Goal: Task Accomplishment & Management: Use online tool/utility

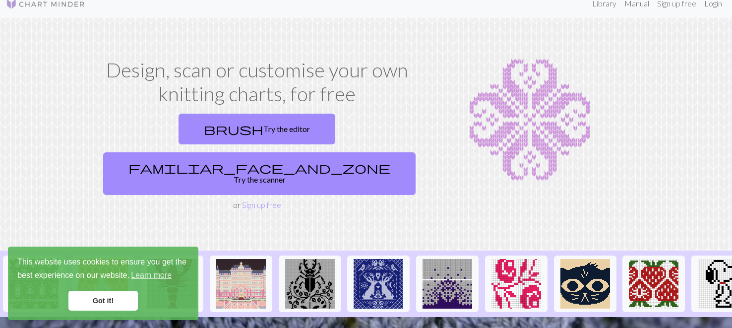
scroll to position [9, 0]
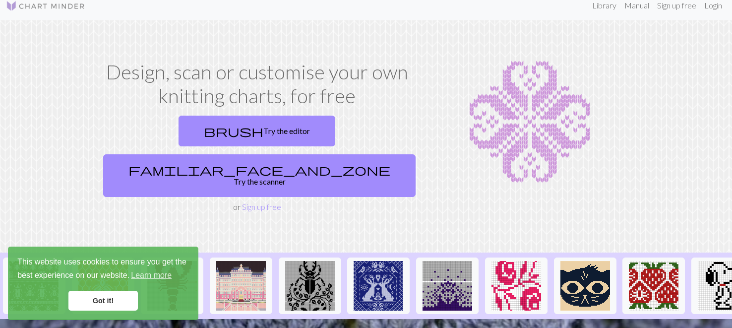
click at [121, 307] on link "Got it!" at bounding box center [102, 301] width 69 height 20
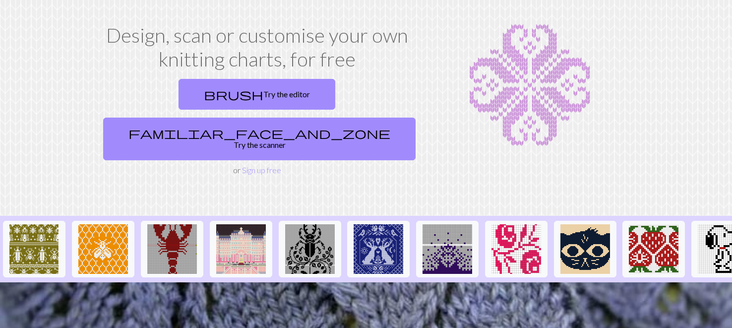
scroll to position [42, 0]
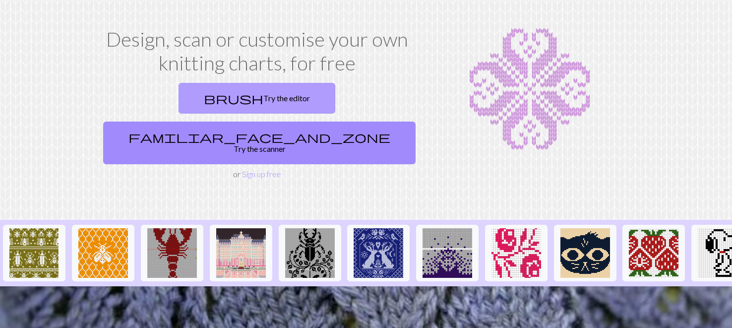
click at [181, 98] on link "brush Try the editor" at bounding box center [257, 98] width 157 height 31
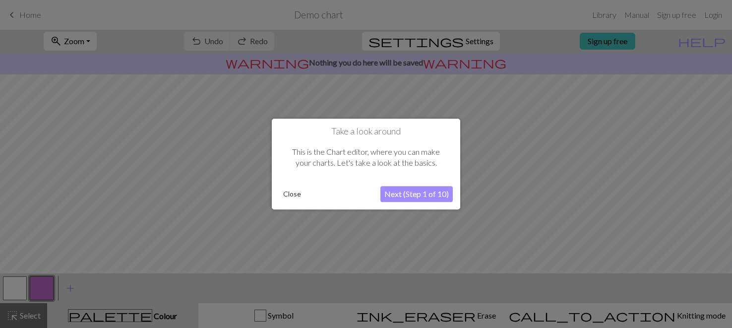
click at [405, 193] on button "Next (Step 1 of 10)" at bounding box center [417, 194] width 72 height 16
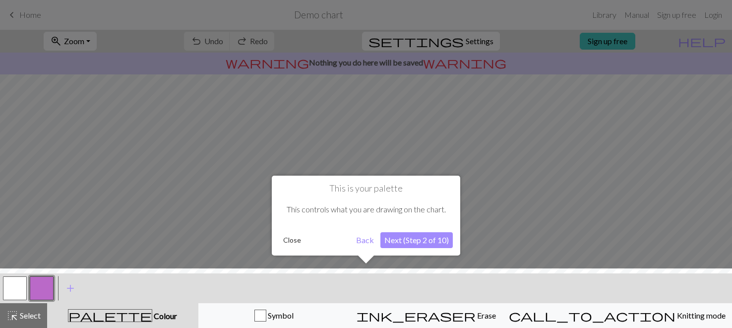
click at [387, 236] on button "Next (Step 2 of 10)" at bounding box center [417, 240] width 72 height 16
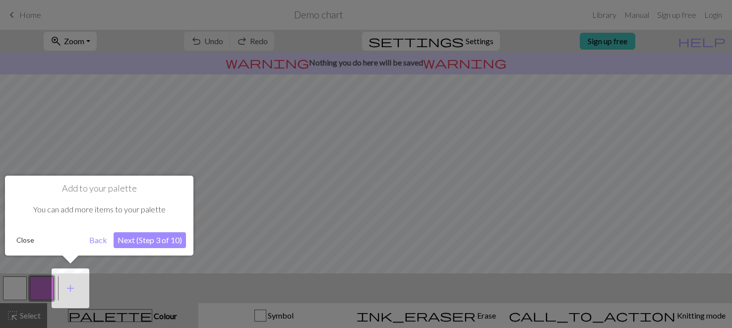
click at [96, 235] on button "Back" at bounding box center [98, 240] width 26 height 16
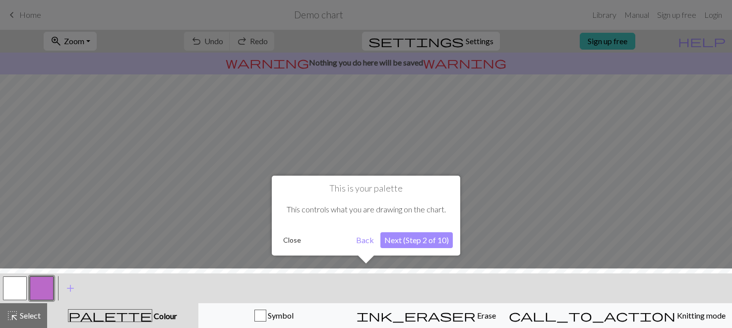
click at [363, 239] on button "Back" at bounding box center [365, 240] width 26 height 16
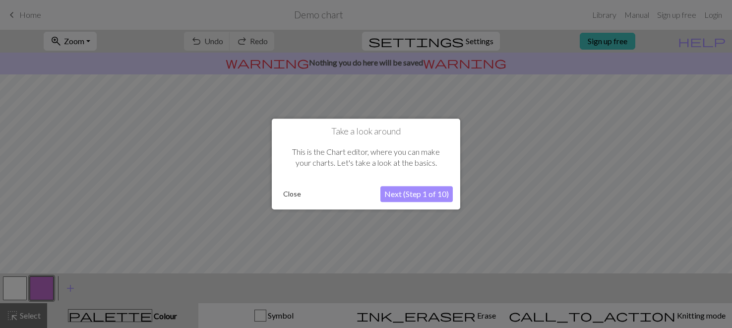
click at [407, 196] on button "Next (Step 1 of 10)" at bounding box center [417, 194] width 72 height 16
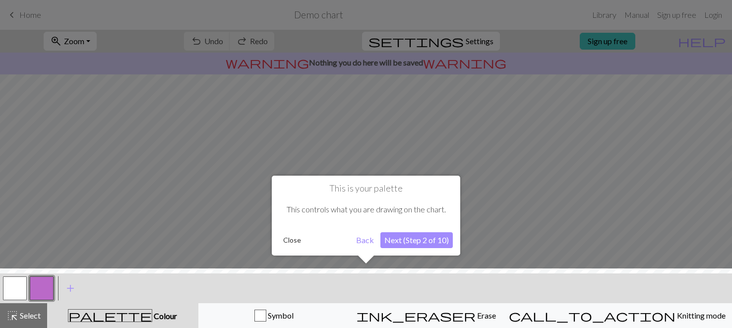
click at [19, 318] on div at bounding box center [366, 300] width 742 height 65
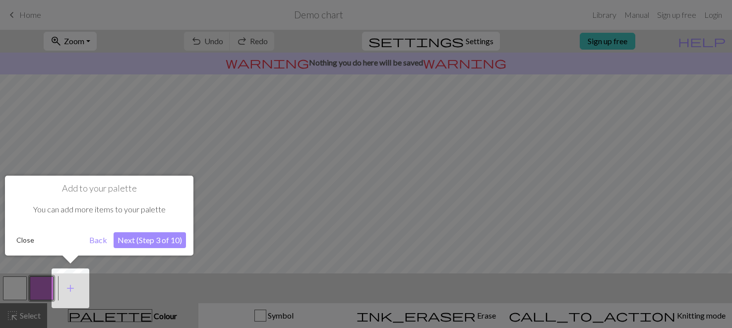
click at [145, 245] on button "Next (Step 3 of 10)" at bounding box center [150, 240] width 72 height 16
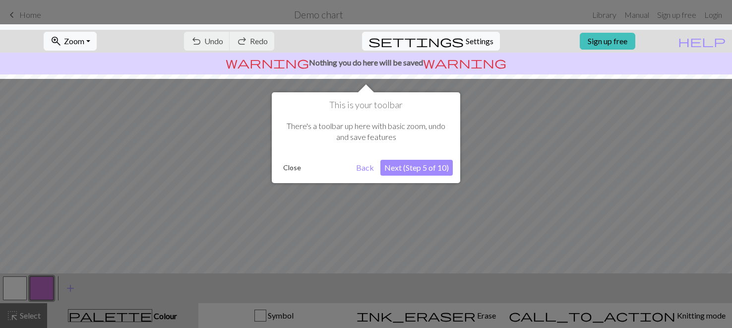
click at [77, 40] on div at bounding box center [366, 51] width 742 height 55
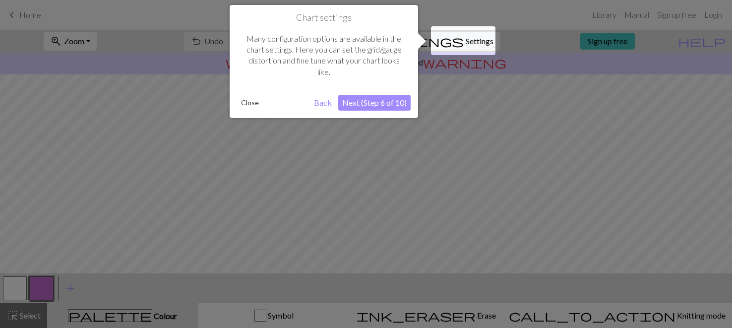
click at [322, 104] on button "Back" at bounding box center [323, 103] width 26 height 16
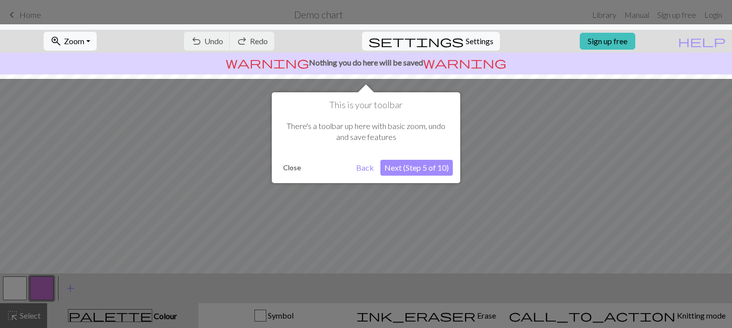
click at [365, 168] on button "Back" at bounding box center [365, 168] width 26 height 16
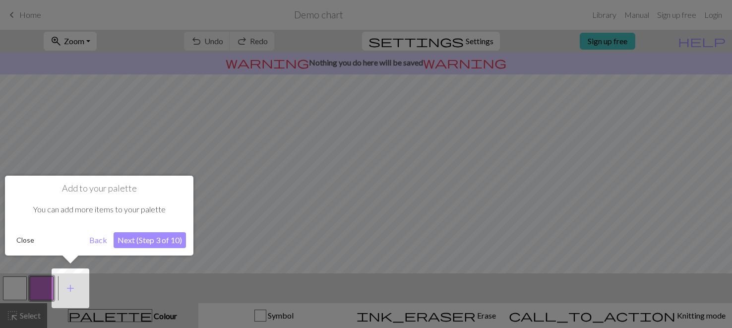
click at [654, 139] on div at bounding box center [366, 164] width 732 height 328
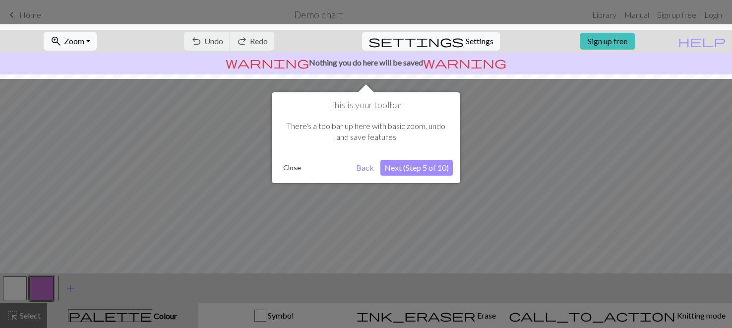
click at [291, 169] on button "Close" at bounding box center [292, 167] width 26 height 15
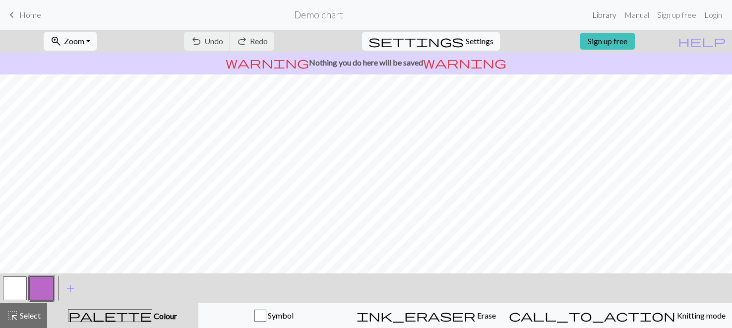
click at [598, 17] on link "Library" at bounding box center [604, 15] width 32 height 20
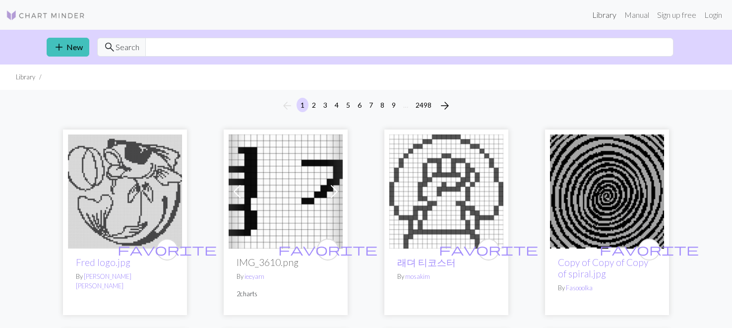
click at [599, 16] on link "Library" at bounding box center [604, 15] width 32 height 20
click at [44, 15] on img at bounding box center [45, 15] width 79 height 12
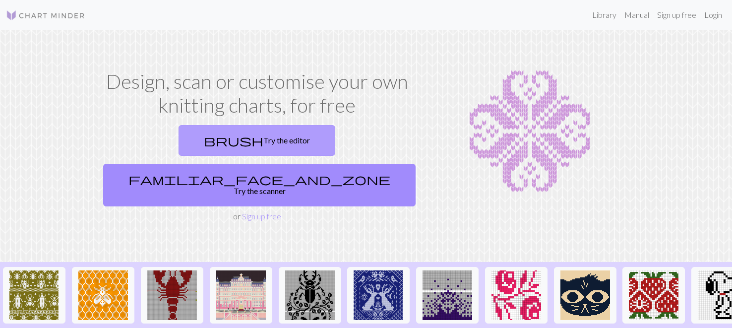
click at [209, 134] on link "brush Try the editor" at bounding box center [257, 140] width 157 height 31
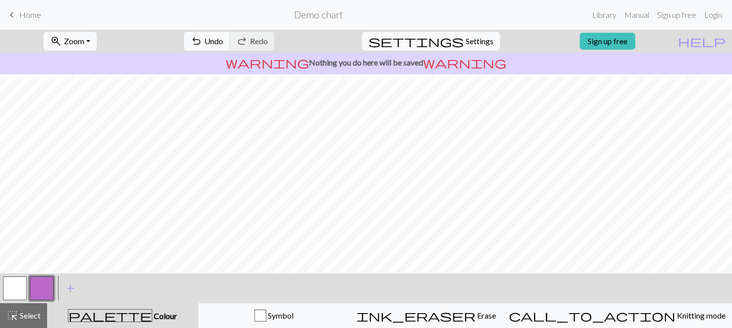
scroll to position [2, 0]
click at [603, 11] on link "Library" at bounding box center [604, 15] width 32 height 20
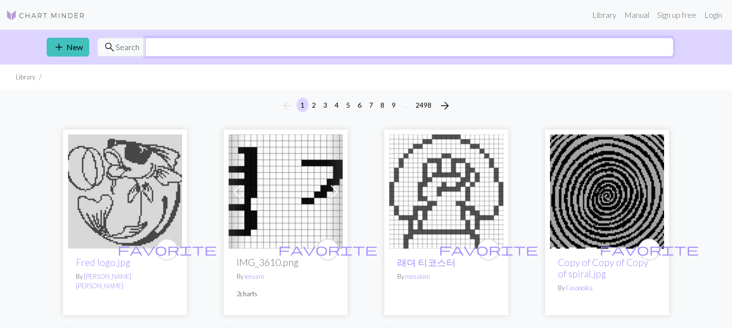
click at [188, 46] on input "text" at bounding box center [409, 47] width 528 height 19
click at [150, 45] on input "text" at bounding box center [409, 47] width 528 height 19
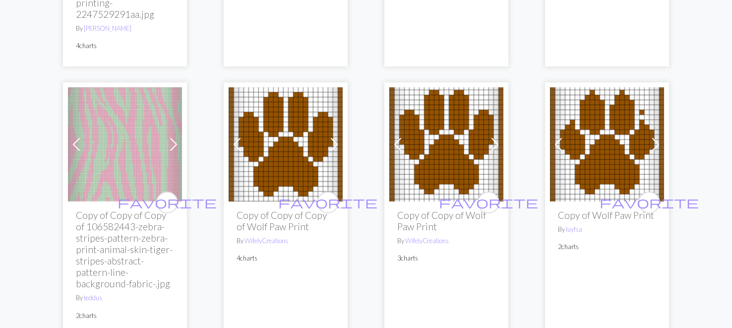
scroll to position [1563, 0]
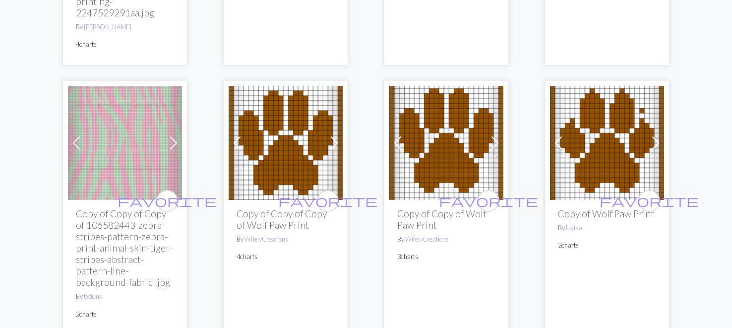
type input "ZOO PRINT"
click at [173, 135] on span at bounding box center [174, 143] width 16 height 16
click at [76, 135] on span at bounding box center [76, 143] width 16 height 16
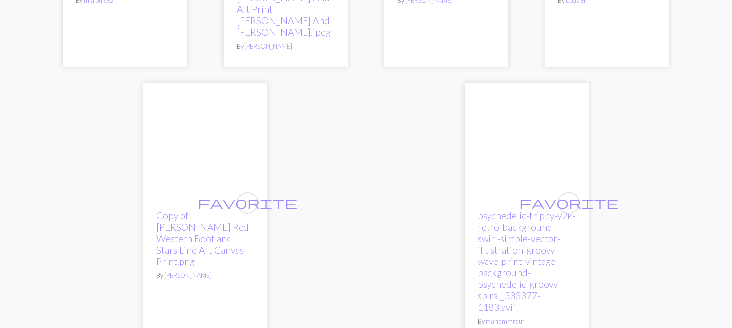
scroll to position [3114, 0]
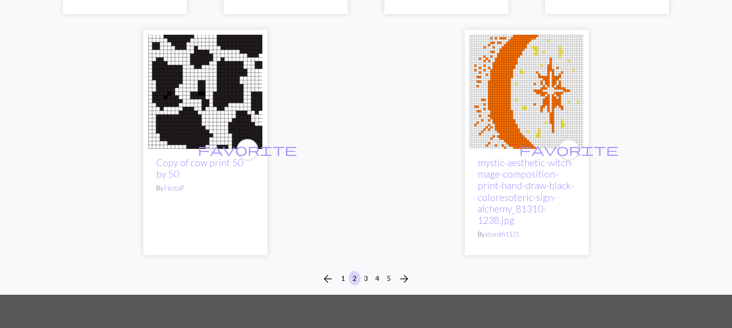
scroll to position [2842, 0]
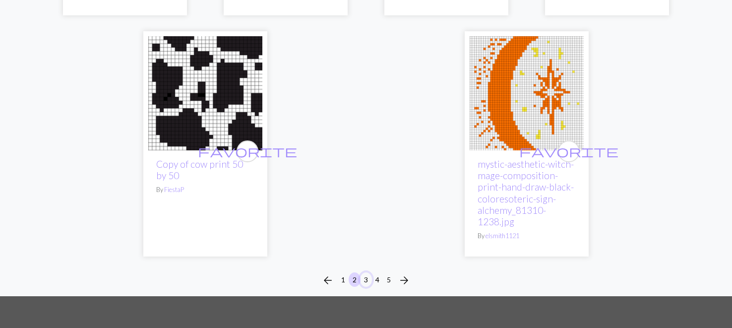
click at [367, 272] on button "3" at bounding box center [366, 279] width 12 height 14
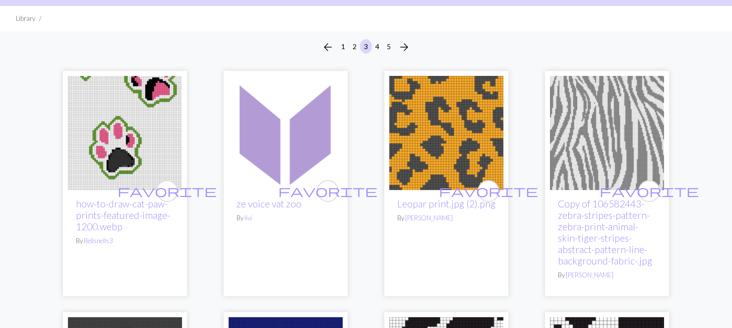
scroll to position [68, 0]
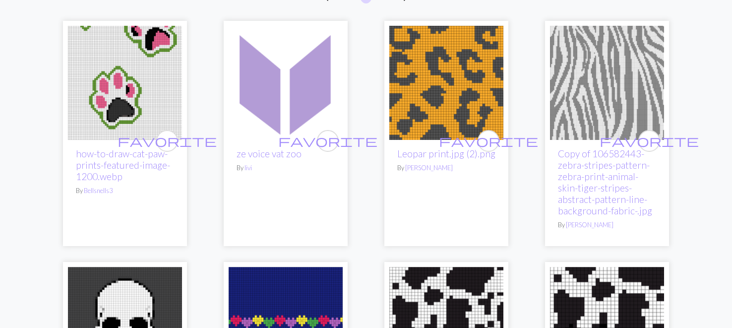
scroll to position [109, 0]
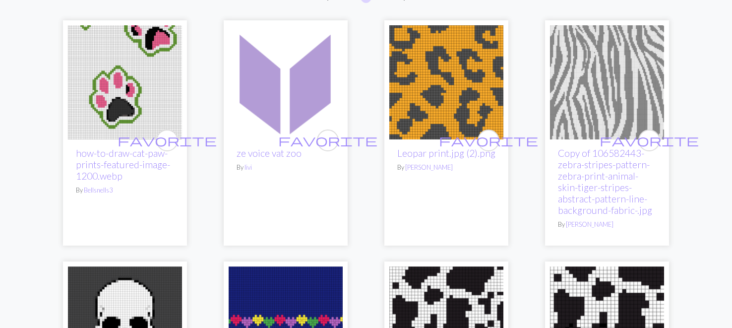
click at [619, 107] on img at bounding box center [607, 82] width 114 height 114
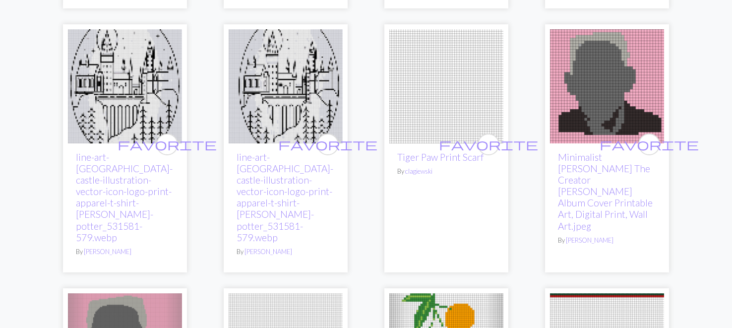
scroll to position [825, 0]
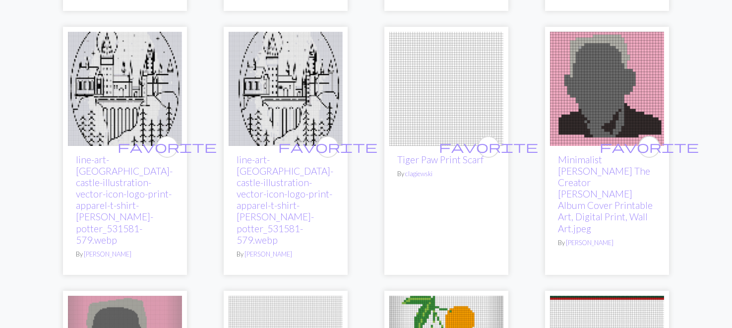
click at [426, 48] on img at bounding box center [447, 89] width 114 height 114
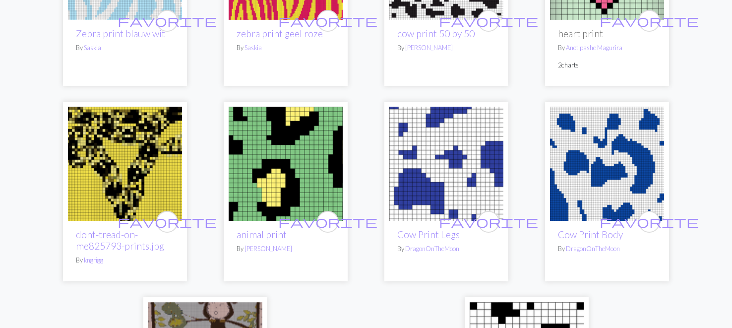
scroll to position [2529, 0]
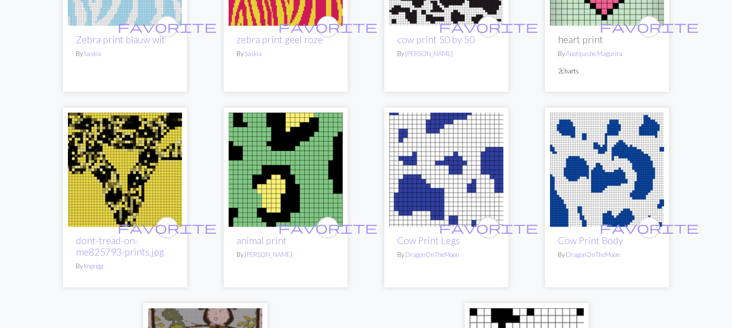
click at [418, 122] on img at bounding box center [447, 170] width 114 height 114
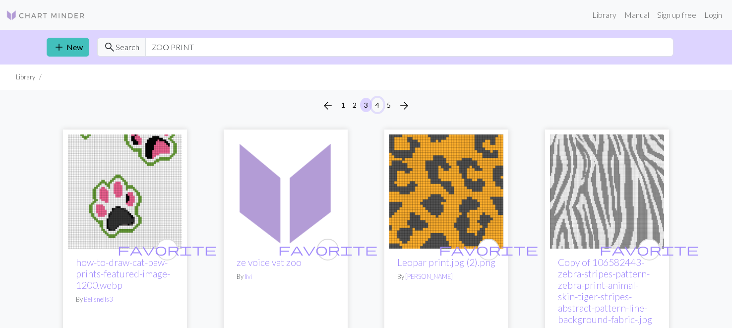
click at [378, 105] on button "4" at bounding box center [378, 105] width 12 height 14
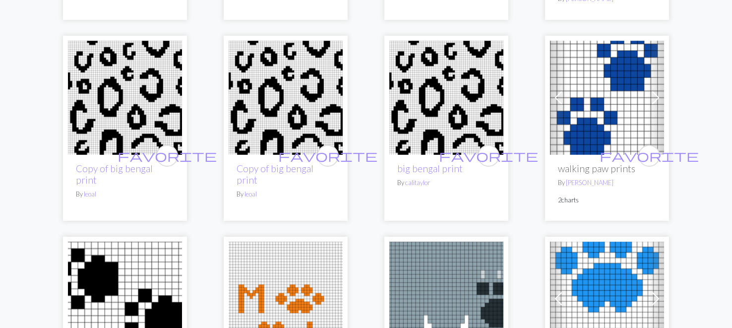
scroll to position [332, 0]
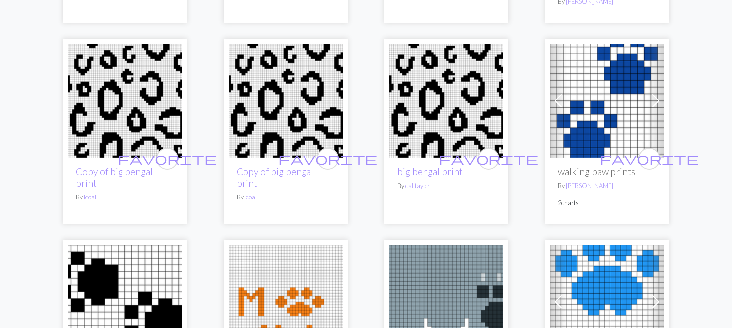
click at [473, 99] on img at bounding box center [447, 101] width 114 height 114
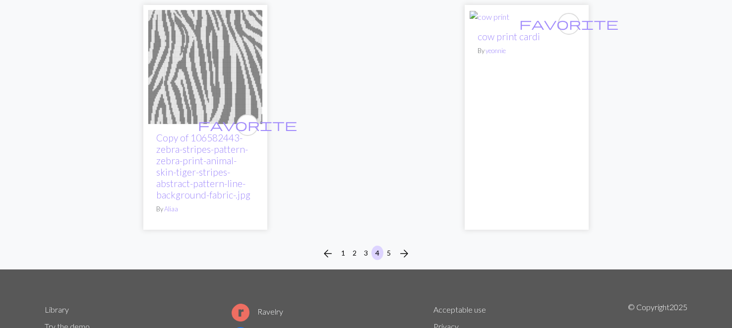
scroll to position [2729, 0]
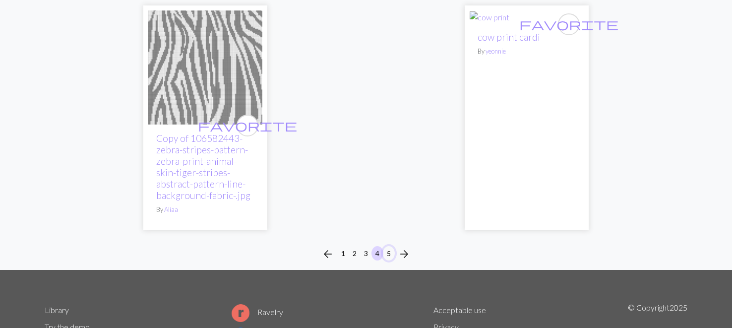
click at [390, 246] on button "5" at bounding box center [389, 253] width 12 height 14
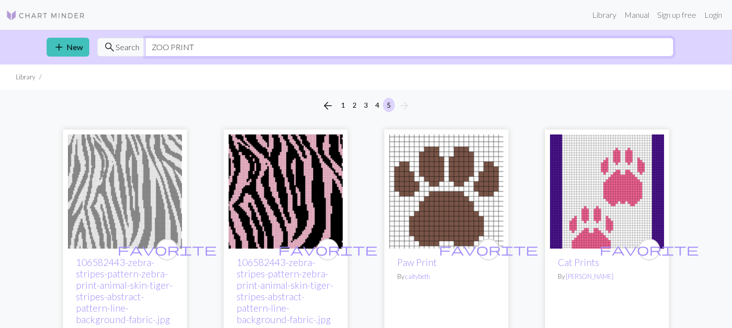
click at [167, 46] on input "ZOO PRINT" at bounding box center [409, 47] width 528 height 19
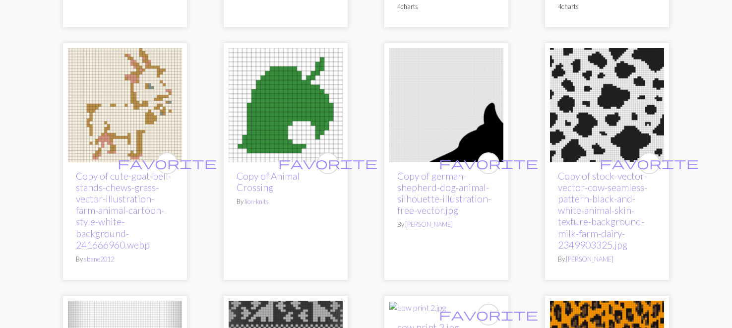
scroll to position [2131, 0]
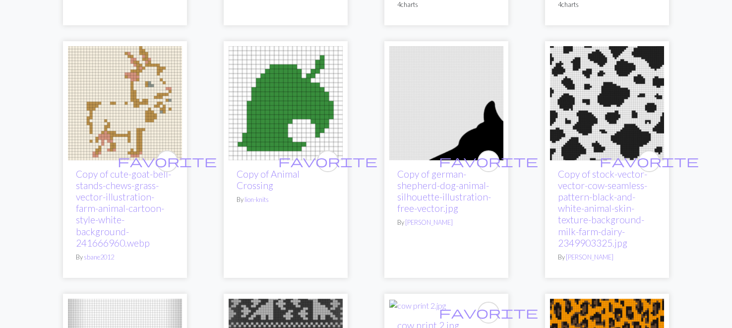
type input "ANIMAL PRINT"
click at [499, 70] on img at bounding box center [447, 103] width 114 height 114
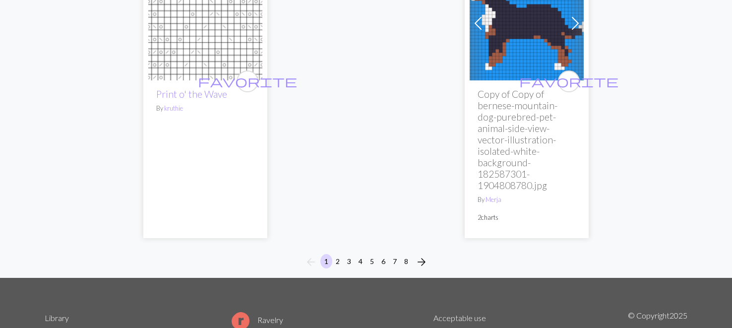
scroll to position [3123, 0]
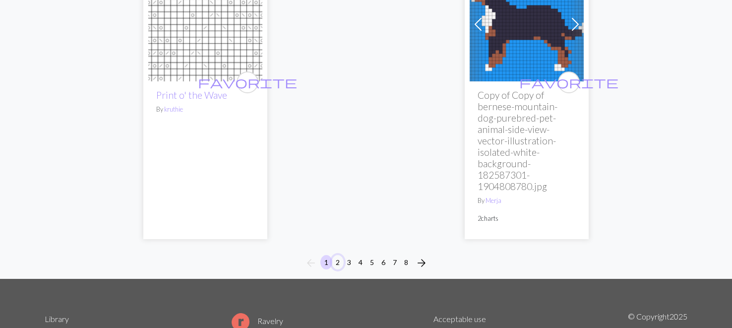
click at [339, 255] on button "2" at bounding box center [338, 262] width 12 height 14
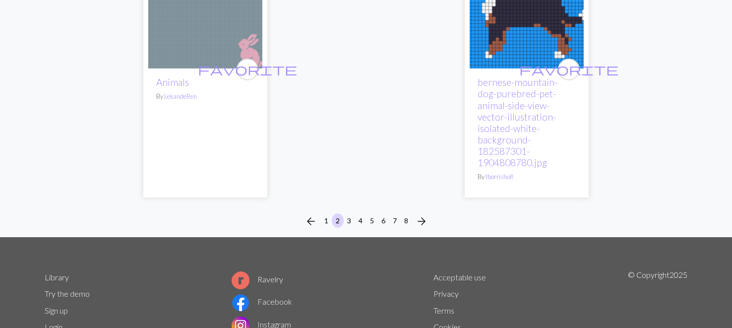
scroll to position [3316, 0]
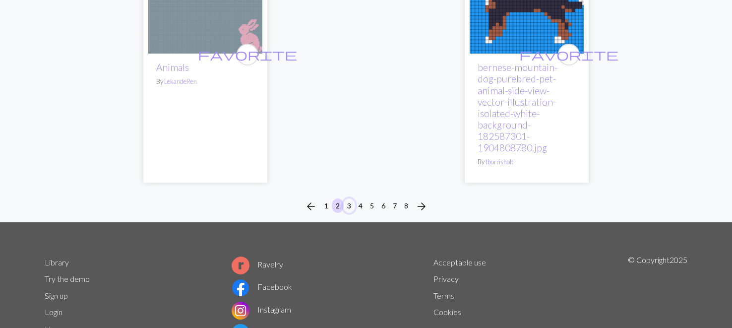
click at [350, 198] on button "3" at bounding box center [349, 205] width 12 height 14
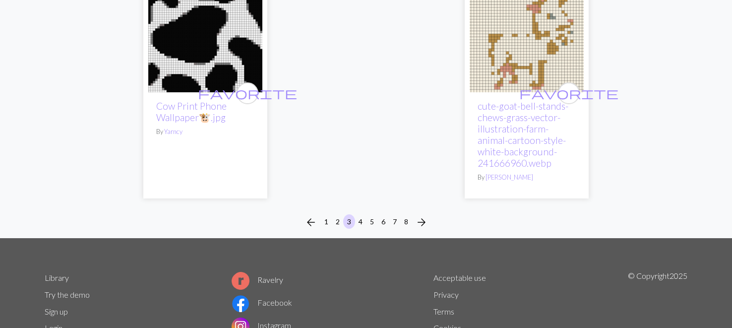
scroll to position [3041, 0]
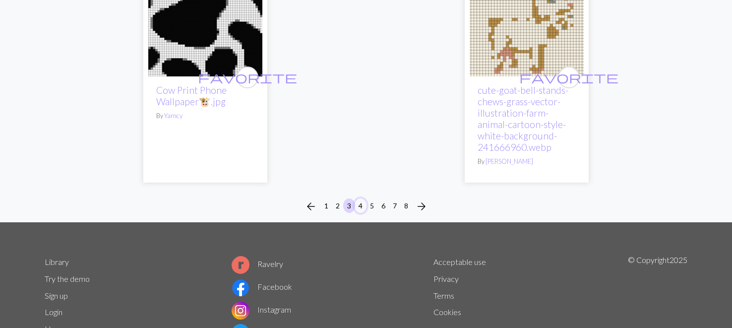
click at [362, 198] on button "4" at bounding box center [361, 205] width 12 height 14
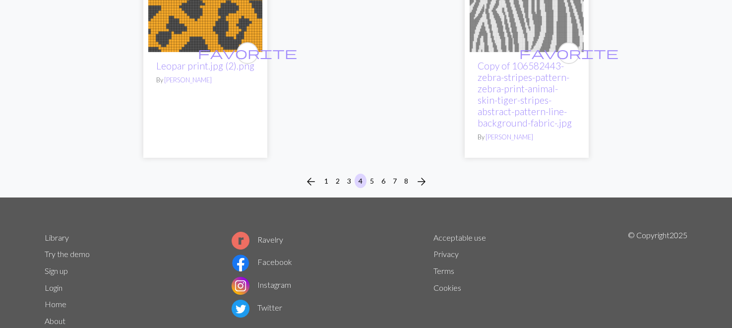
scroll to position [2941, 0]
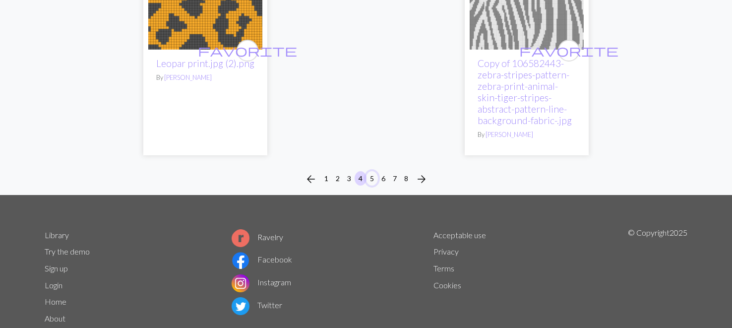
click at [372, 171] on button "5" at bounding box center [372, 178] width 12 height 14
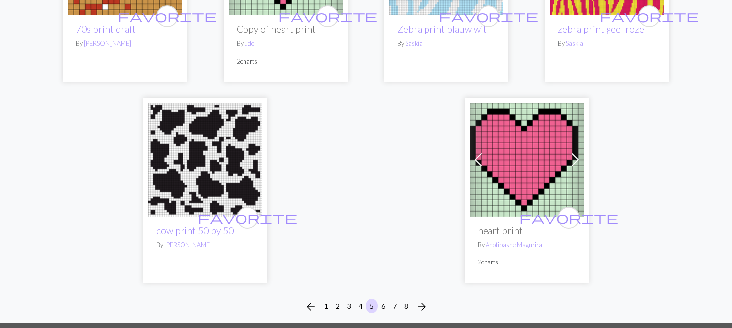
scroll to position [2773, 0]
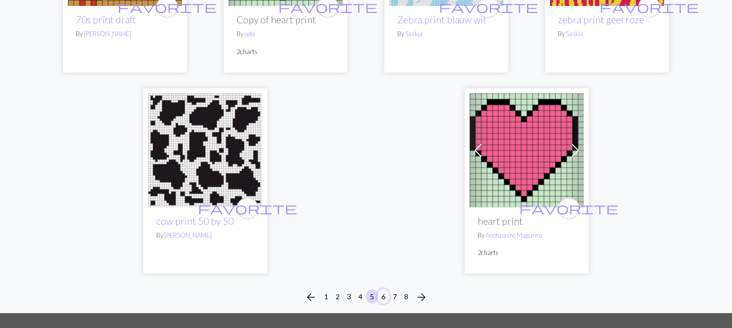
click at [382, 289] on button "6" at bounding box center [384, 296] width 12 height 14
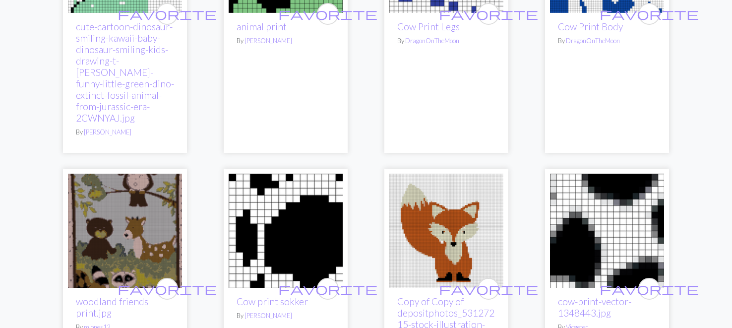
scroll to position [451, 0]
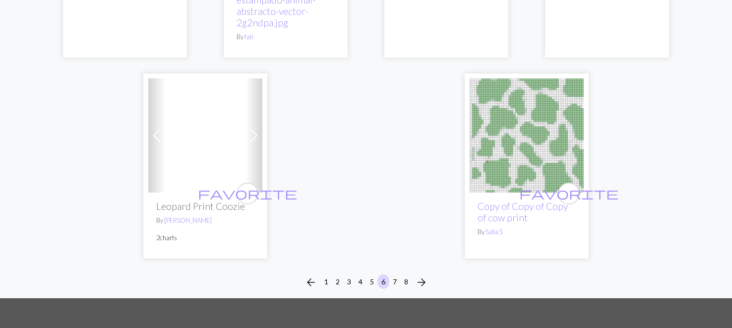
scroll to position [2718, 0]
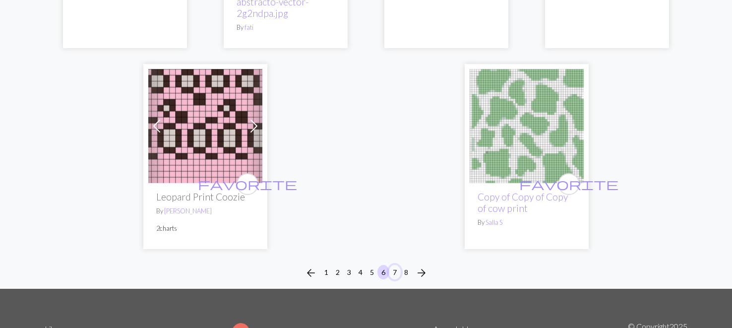
click at [396, 265] on button "7" at bounding box center [395, 272] width 12 height 14
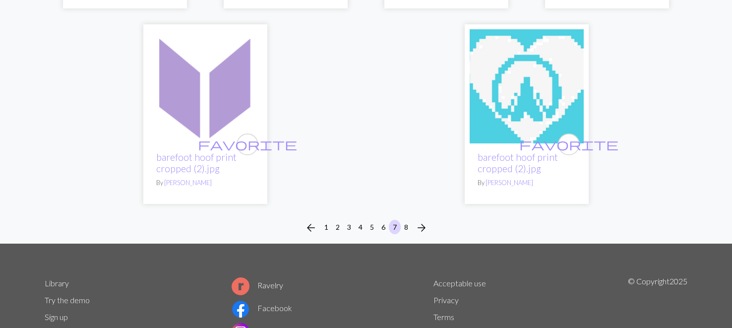
scroll to position [2783, 0]
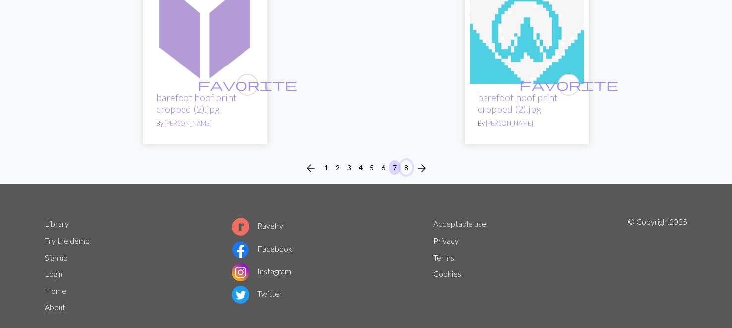
click at [407, 160] on button "8" at bounding box center [406, 167] width 12 height 14
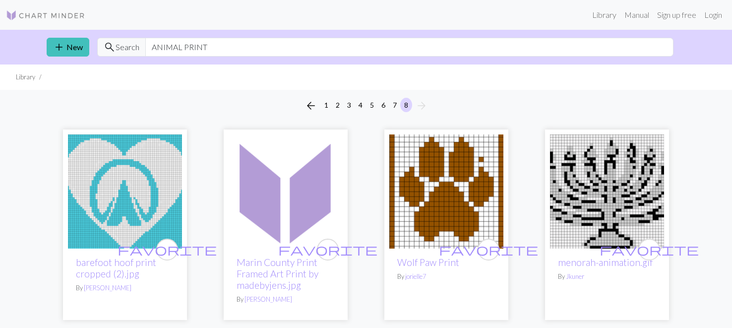
click at [39, 12] on img at bounding box center [45, 15] width 79 height 12
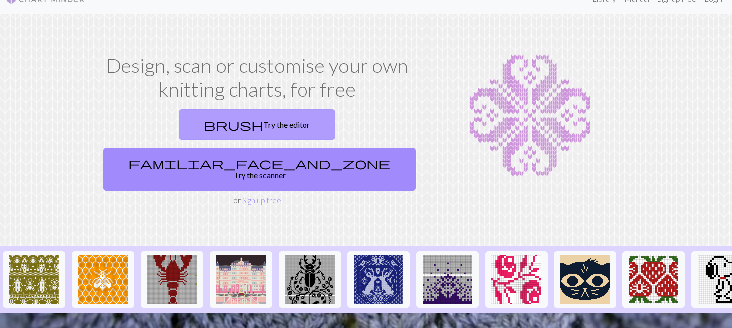
scroll to position [13, 0]
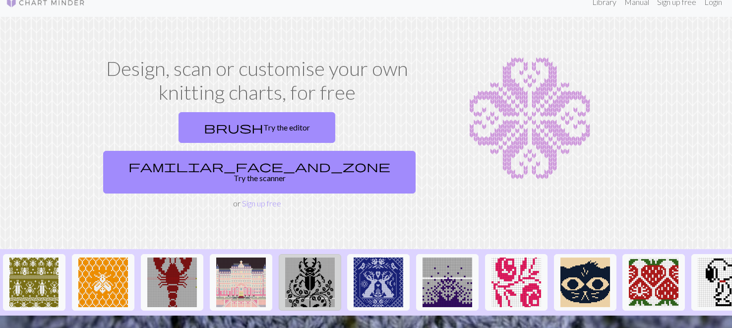
click at [306, 258] on img at bounding box center [310, 283] width 50 height 50
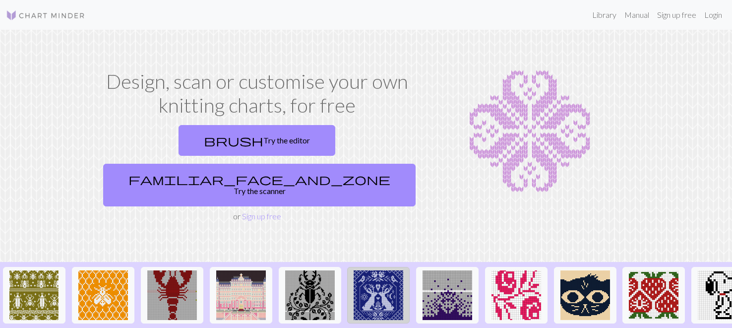
click at [378, 280] on img at bounding box center [379, 295] width 50 height 50
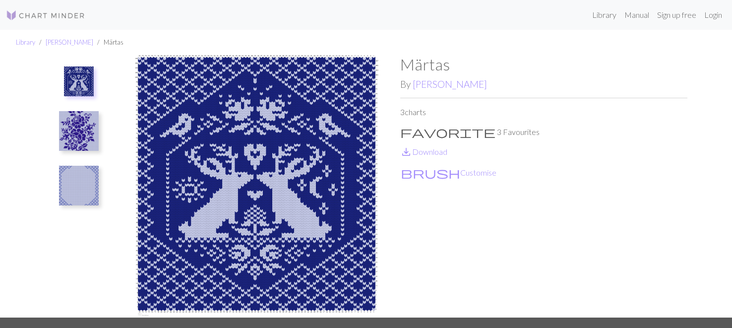
click at [78, 118] on img at bounding box center [79, 131] width 40 height 40
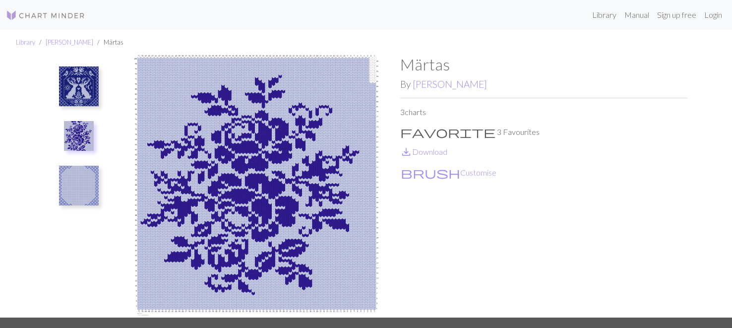
click at [71, 187] on img at bounding box center [79, 186] width 40 height 40
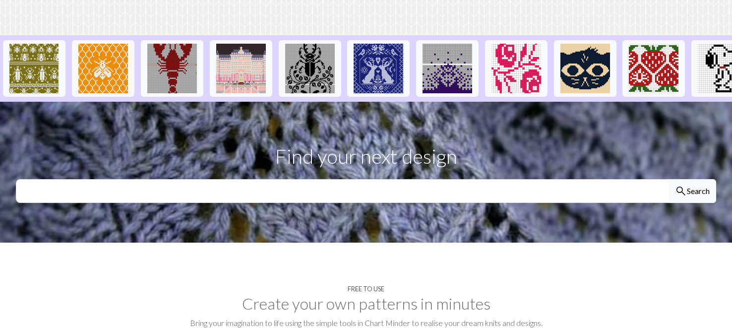
scroll to position [209, 0]
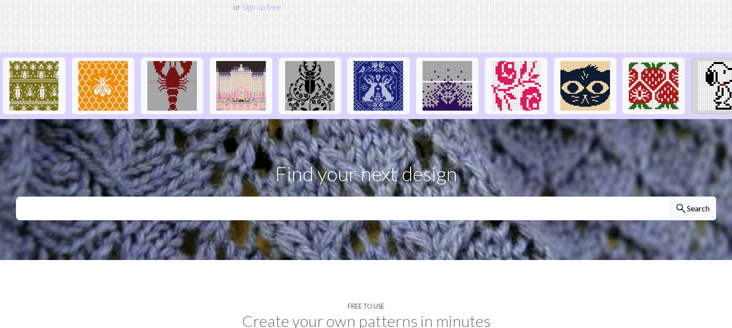
click at [719, 61] on img at bounding box center [723, 86] width 50 height 50
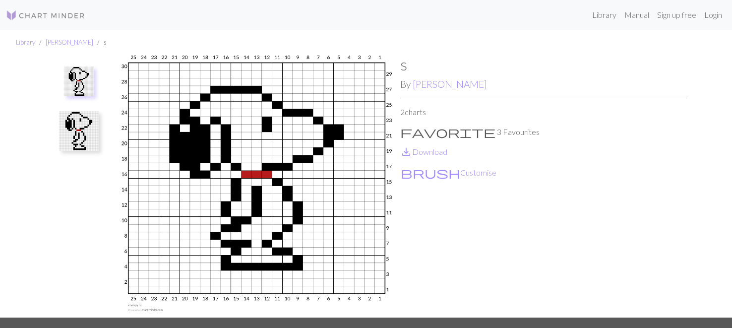
click at [76, 131] on img at bounding box center [79, 131] width 40 height 40
click at [78, 92] on img at bounding box center [79, 86] width 40 height 40
click at [76, 121] on img at bounding box center [79, 131] width 40 height 40
click at [76, 88] on img at bounding box center [79, 86] width 40 height 40
click at [715, 18] on link "Login" at bounding box center [714, 15] width 26 height 20
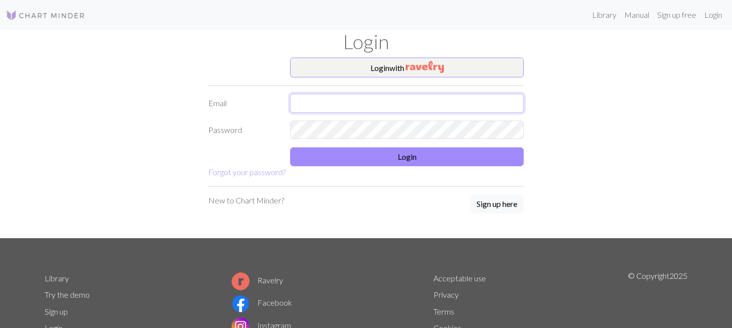
click at [302, 103] on input "text" at bounding box center [407, 103] width 234 height 19
type input "N"
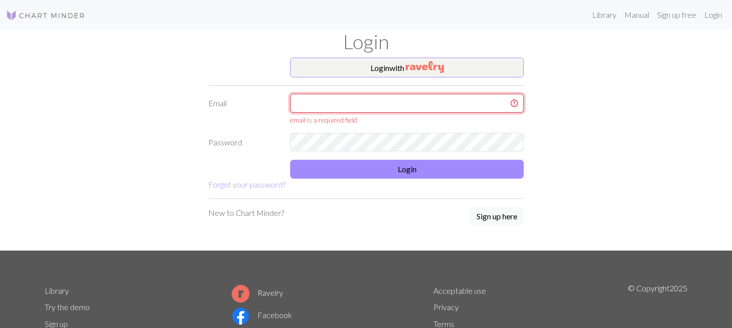
click at [307, 104] on input "text" at bounding box center [407, 103] width 234 height 19
type input "N"
click at [305, 104] on input "N" at bounding box center [407, 103] width 234 height 19
click at [318, 102] on input "text" at bounding box center [407, 103] width 234 height 19
type input "т"
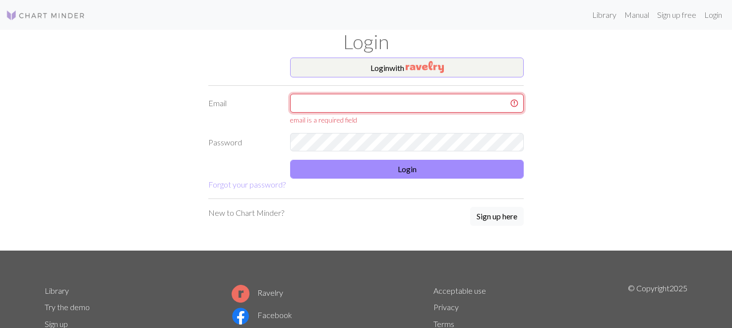
click at [311, 99] on input "text" at bounding box center [407, 103] width 234 height 19
click at [324, 104] on input "nitkipro" at bounding box center [407, 103] width 234 height 19
type input "n"
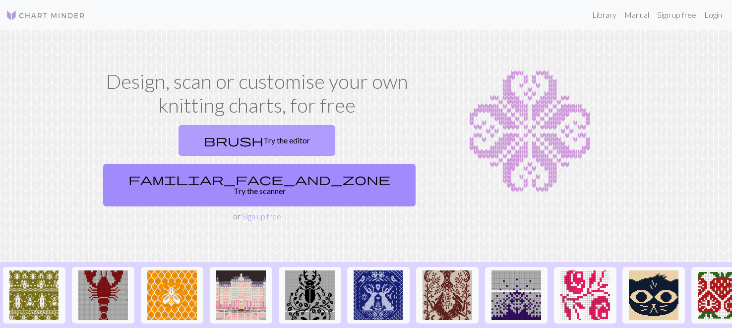
click at [179, 147] on link "brush Try the editor" at bounding box center [257, 140] width 157 height 31
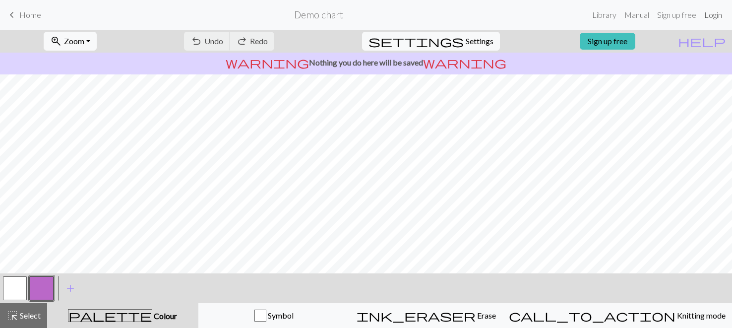
click at [716, 14] on link "Login" at bounding box center [714, 15] width 26 height 20
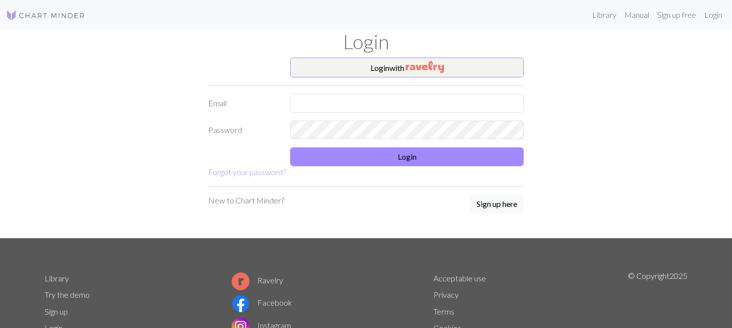
click at [428, 181] on div "Login with Email Password Login Forgot your password? New to Chart Minder? Sign…" at bounding box center [365, 148] width 327 height 181
click at [494, 200] on button "Sign up here" at bounding box center [497, 204] width 54 height 19
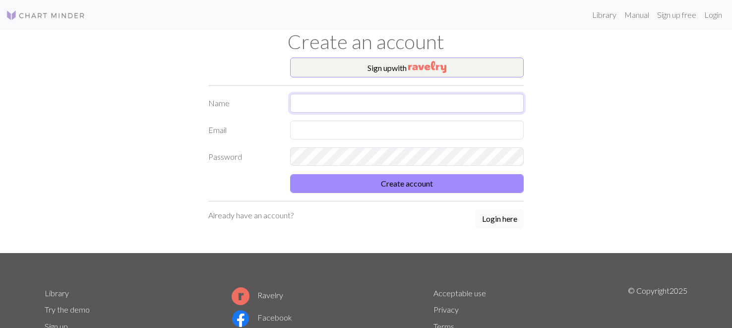
click at [294, 102] on input "text" at bounding box center [407, 103] width 234 height 19
type input "n"
type input "NetaLo"
click at [303, 131] on input "text" at bounding box center [407, 130] width 234 height 19
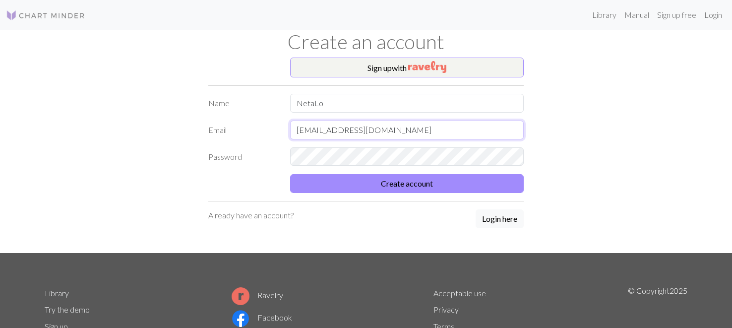
type input "nitkipro@gmail.com"
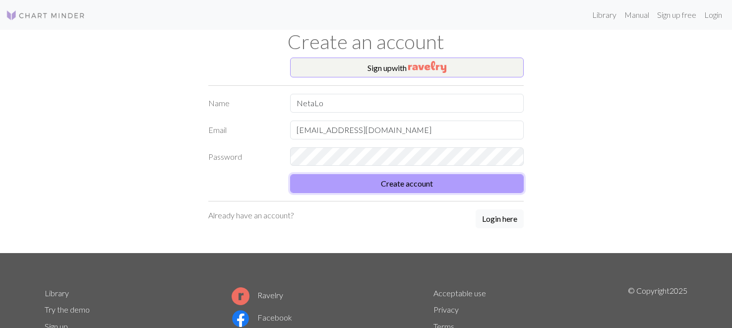
click at [414, 183] on button "Create account" at bounding box center [407, 183] width 234 height 19
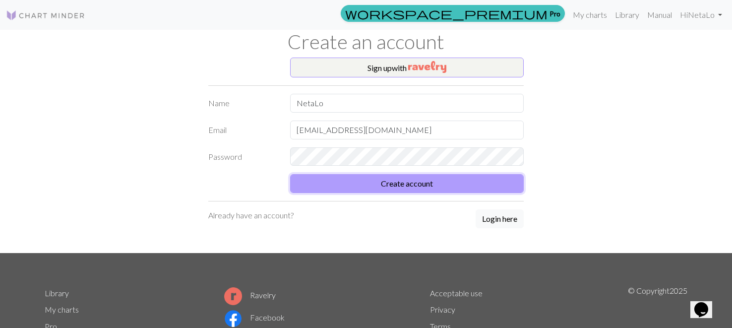
click at [377, 188] on button "Create account" at bounding box center [407, 183] width 234 height 19
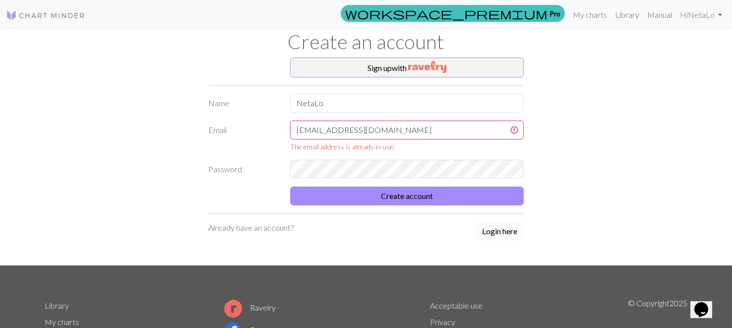
click at [490, 231] on button "Login here" at bounding box center [500, 231] width 48 height 19
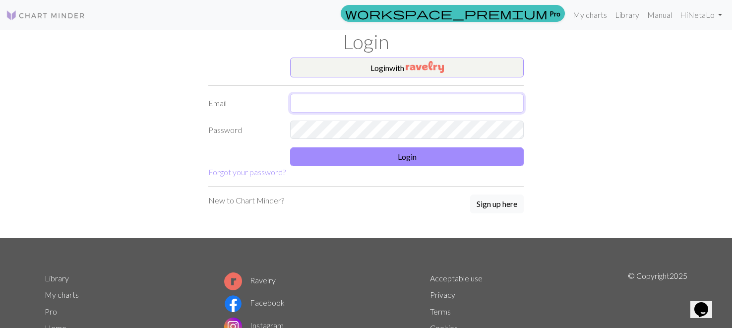
type input "nitkipro@gmail.com"
click at [475, 161] on button "Login" at bounding box center [407, 156] width 234 height 19
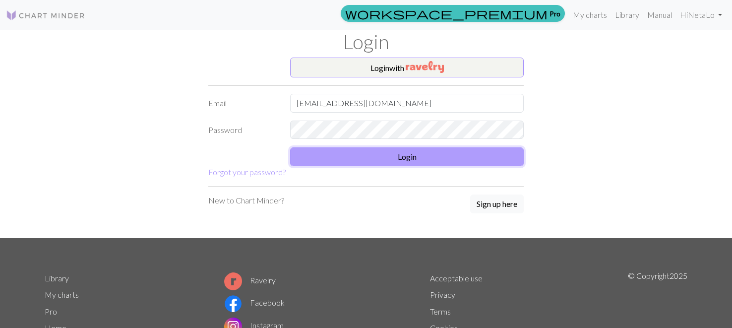
click at [406, 160] on button "Login" at bounding box center [407, 156] width 234 height 19
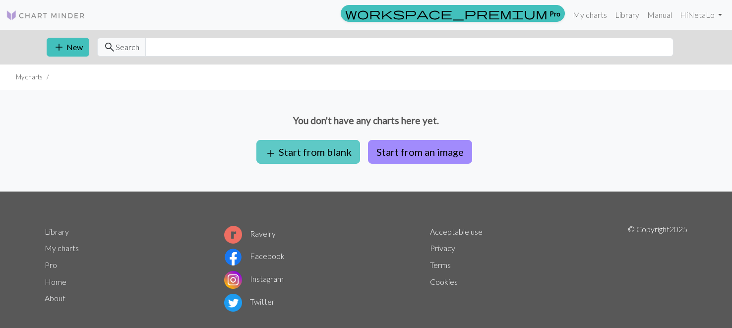
click at [307, 154] on button "add Start from blank" at bounding box center [309, 152] width 104 height 24
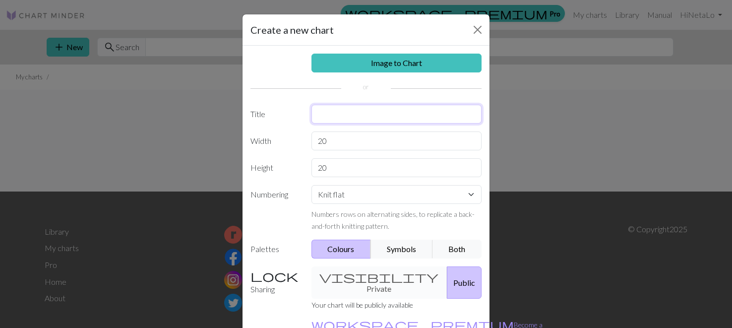
click at [319, 114] on input "text" at bounding box center [397, 114] width 171 height 19
click at [320, 114] on input "shoper" at bounding box center [397, 114] width 171 height 19
type input "hoper"
click at [519, 129] on div "Create a new chart Image to Chart Title hoper Width 20 Height 20 Numbering Knit…" at bounding box center [366, 164] width 732 height 328
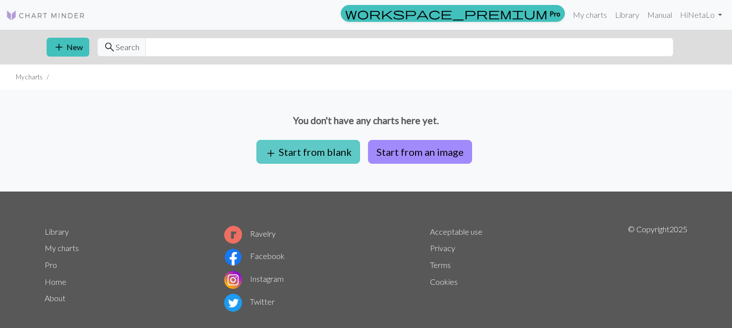
click at [309, 156] on button "add Start from blank" at bounding box center [309, 152] width 104 height 24
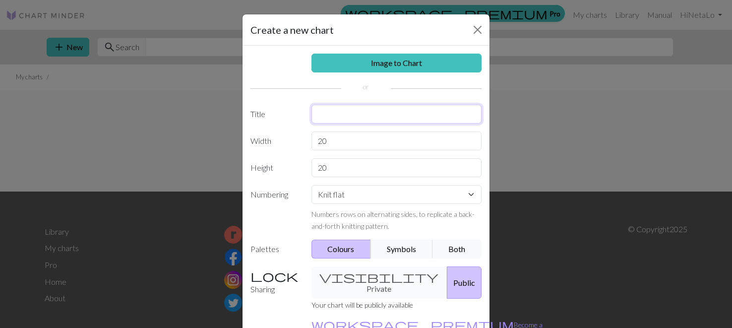
click at [322, 115] on input "text" at bounding box center [397, 114] width 171 height 19
click at [477, 30] on button "Close" at bounding box center [478, 30] width 16 height 16
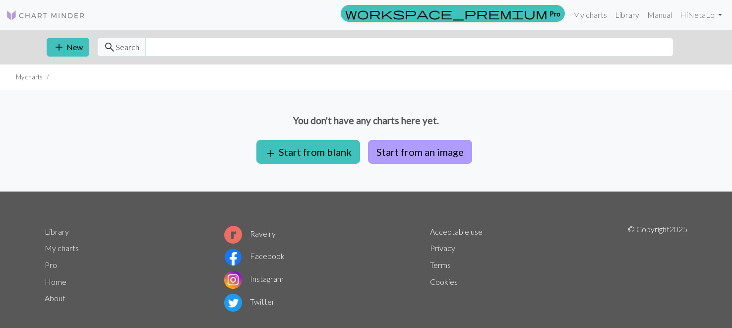
click at [427, 152] on button "Start from an image" at bounding box center [420, 152] width 104 height 24
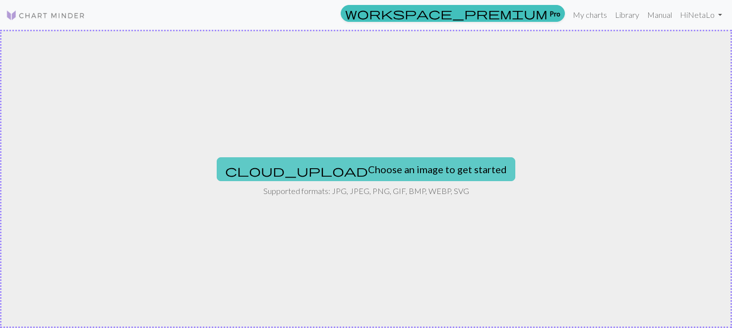
click at [413, 172] on button "cloud_upload Choose an image to get started" at bounding box center [366, 169] width 299 height 24
type input "C:\fakepath\жираф_63 пет_70ряд.jpg"
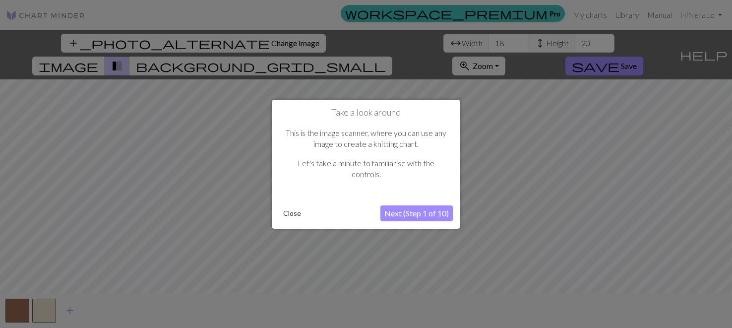
click at [407, 268] on div at bounding box center [366, 164] width 732 height 328
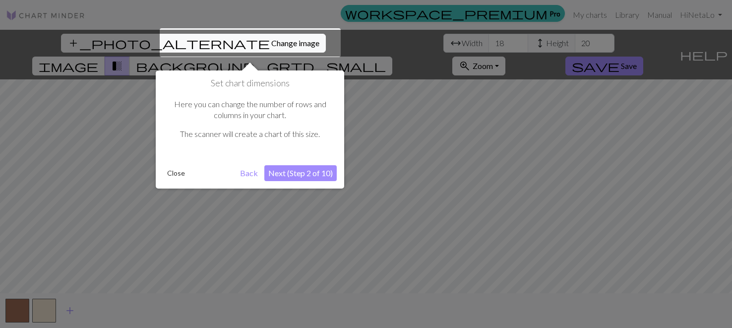
click at [297, 173] on button "Next (Step 2 of 10)" at bounding box center [300, 173] width 72 height 16
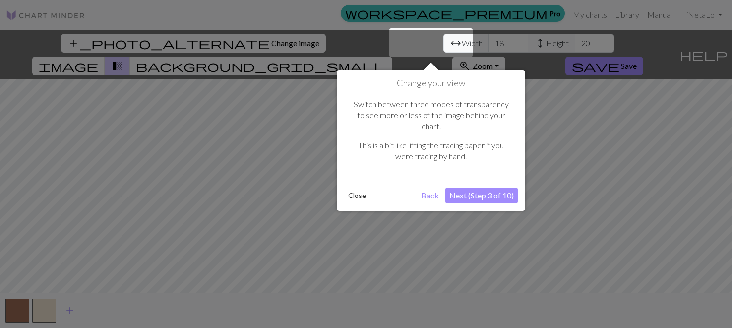
click at [486, 188] on button "Next (Step 3 of 10)" at bounding box center [482, 196] width 72 height 16
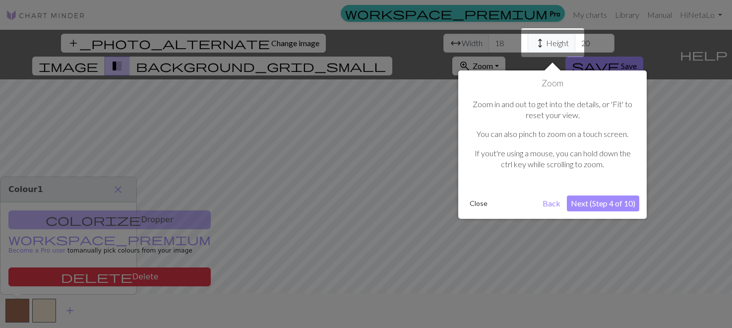
click at [220, 44] on div at bounding box center [366, 164] width 732 height 328
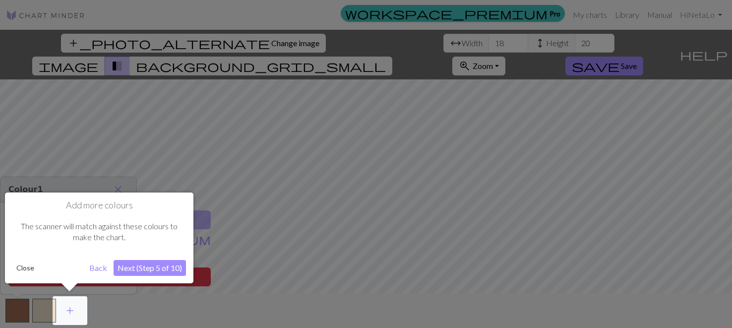
click at [220, 44] on div at bounding box center [366, 164] width 732 height 328
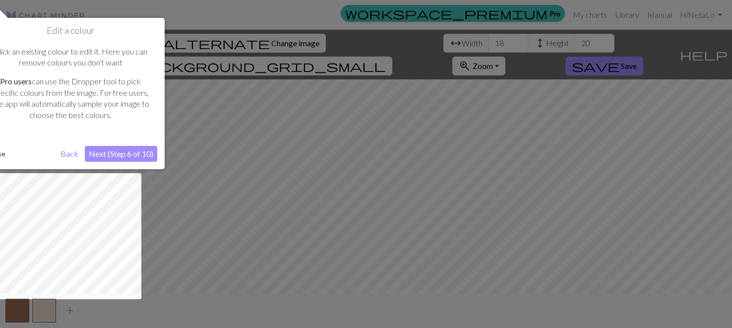
click at [220, 44] on div at bounding box center [366, 164] width 732 height 328
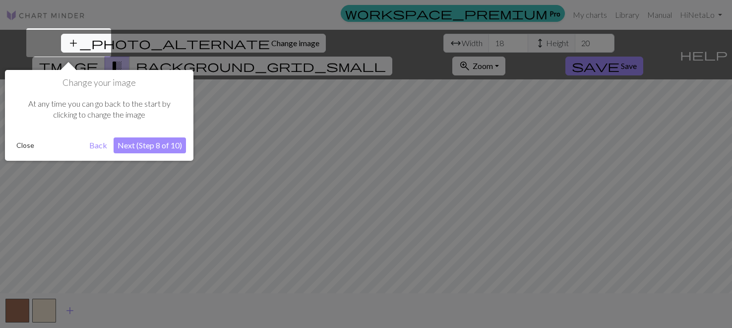
click at [220, 44] on div at bounding box center [366, 164] width 732 height 328
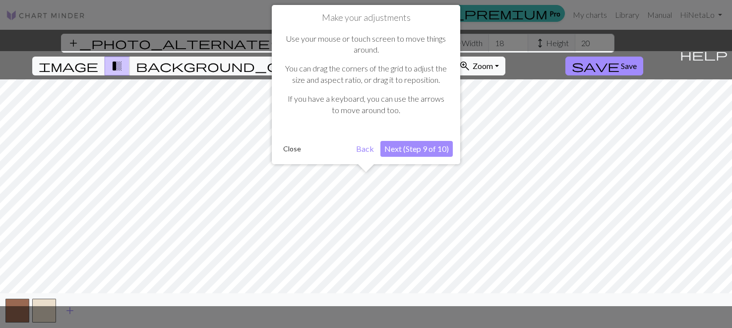
click at [220, 44] on div at bounding box center [366, 164] width 732 height 328
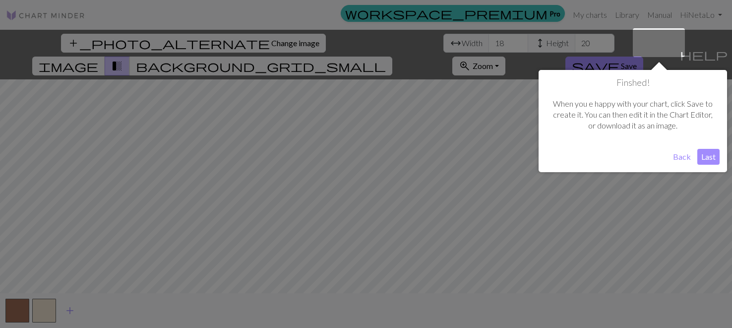
click at [220, 44] on div at bounding box center [366, 164] width 732 height 328
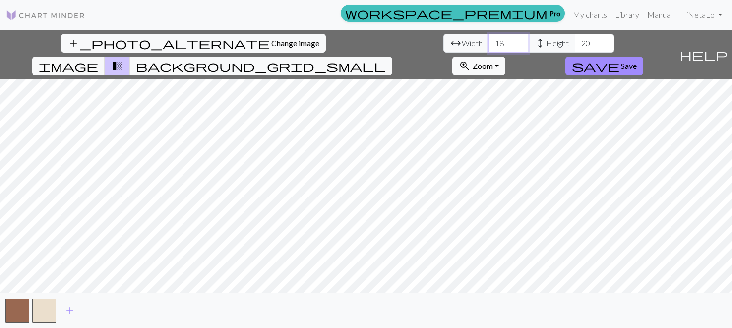
click at [489, 41] on input "18" at bounding box center [509, 43] width 40 height 19
type input "1"
type input "60"
click at [575, 43] on input "20" at bounding box center [595, 43] width 40 height 19
type input "2"
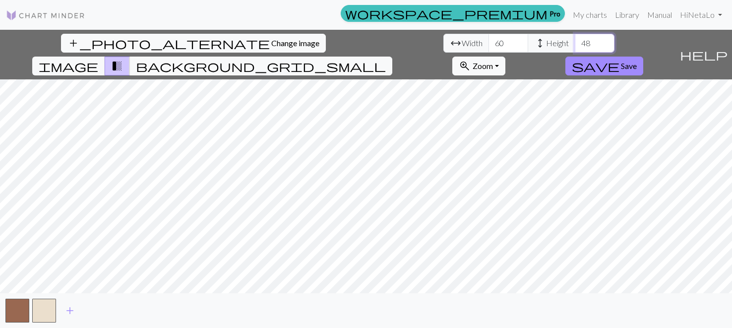
click at [575, 40] on input "48" at bounding box center [595, 43] width 40 height 19
type input "4"
type input "60"
